Goal: Find specific page/section: Find specific page/section

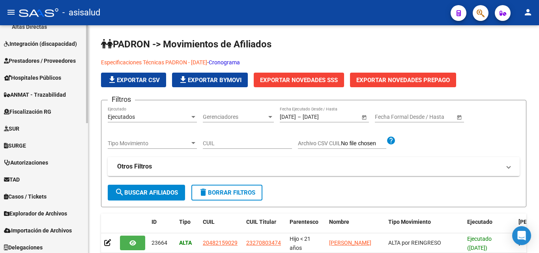
scroll to position [302, 0]
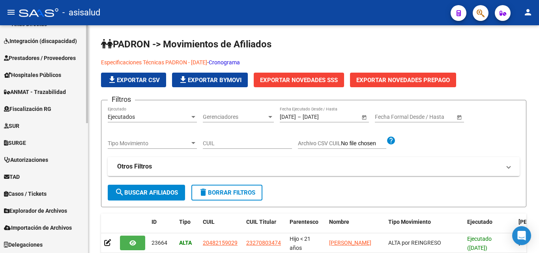
drag, startPoint x: 38, startPoint y: 175, endPoint x: 42, endPoint y: 173, distance: 4.3
click at [39, 175] on link "TAD" at bounding box center [44, 176] width 88 height 17
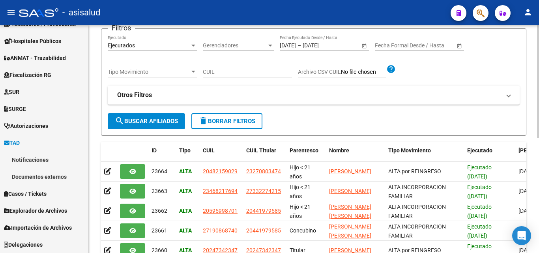
scroll to position [158, 0]
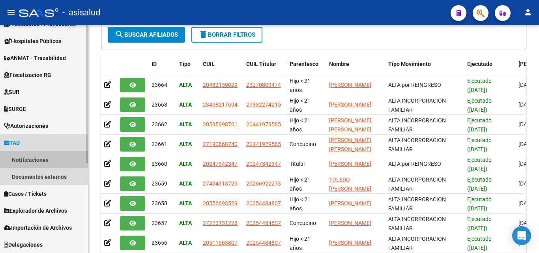
click at [47, 161] on link "Notificaciones" at bounding box center [44, 159] width 88 height 17
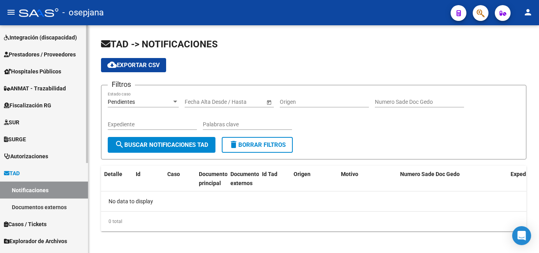
scroll to position [149, 0]
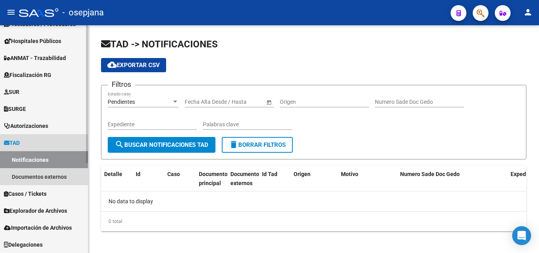
click at [24, 141] on link "TAD" at bounding box center [44, 142] width 88 height 17
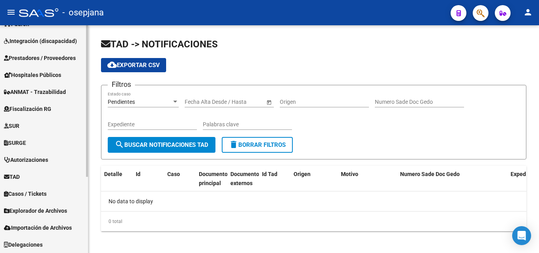
click at [29, 172] on link "TAD" at bounding box center [44, 176] width 88 height 17
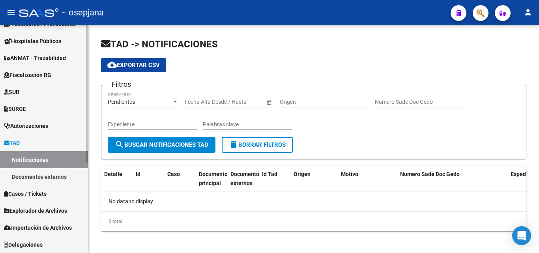
click at [50, 180] on link "Documentos externos" at bounding box center [44, 176] width 88 height 17
